Goal: Check status

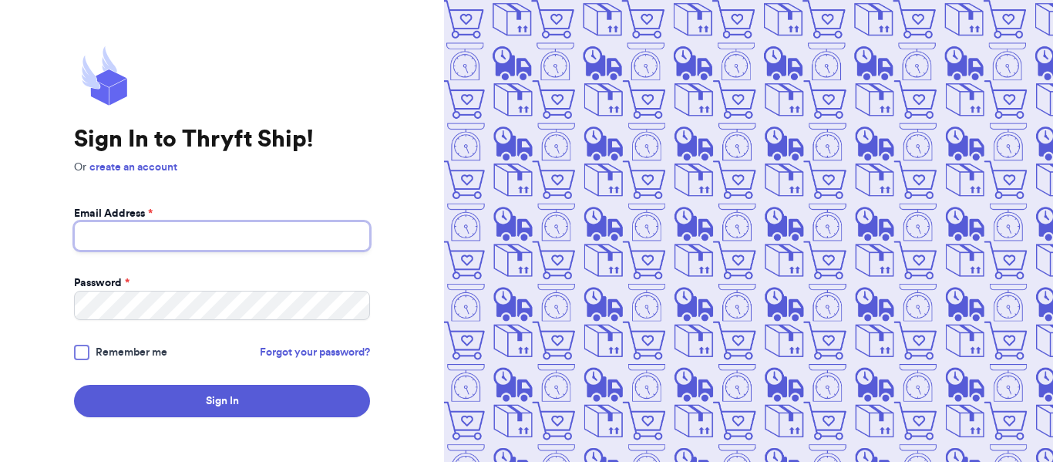
type input "[EMAIL_ADDRESS][DOMAIN_NAME]"
click at [74, 385] on button "Sign In" at bounding box center [222, 401] width 296 height 32
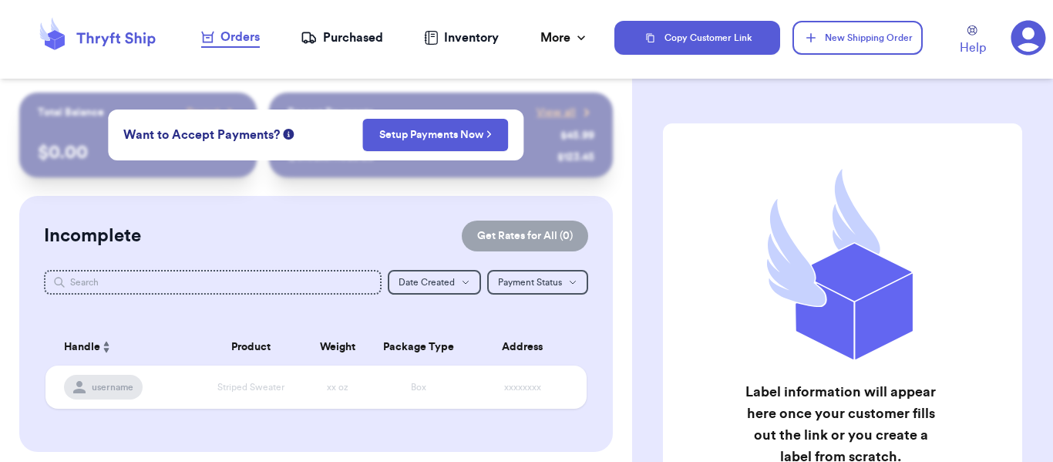
click at [301, 29] on link "Purchased" at bounding box center [342, 38] width 82 height 18
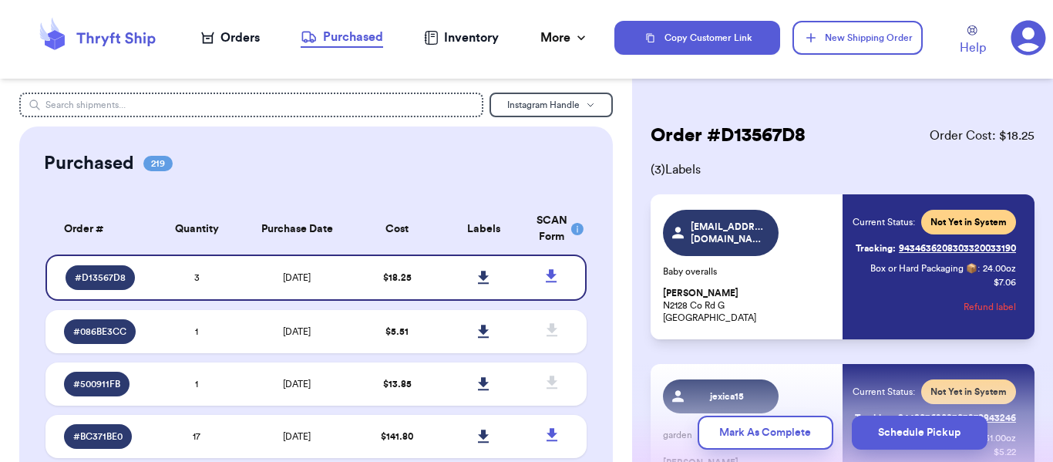
click at [467, 260] on link at bounding box center [484, 277] width 34 height 34
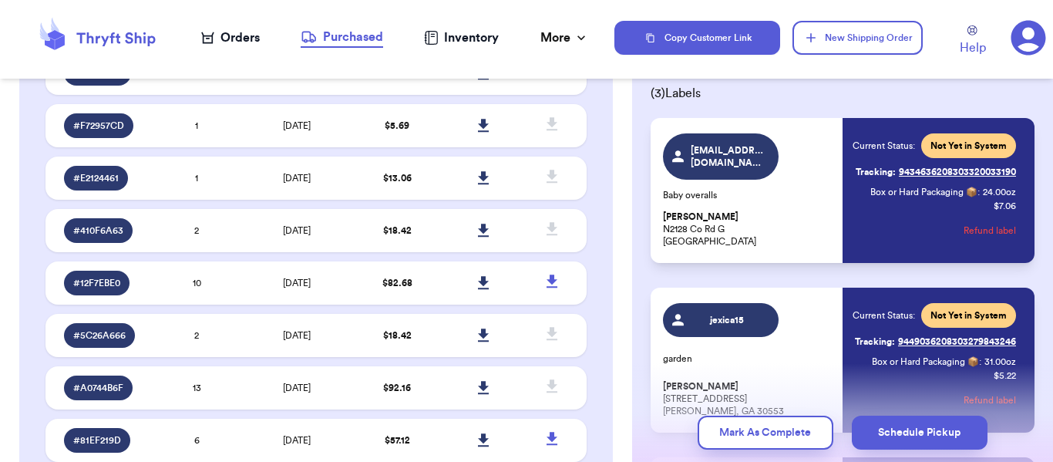
scroll to position [5235, 0]
